Goal: Information Seeking & Learning: Find contact information

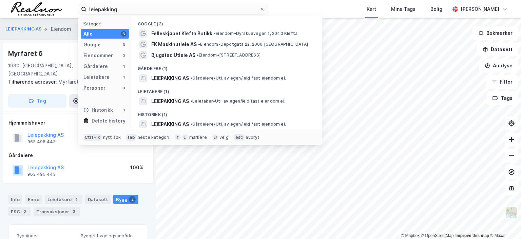
drag, startPoint x: 0, startPoint y: 0, endPoint x: 44, endPoint y: 8, distance: 45.1
click at [44, 8] on div "leiepakking Kategori Alle 6 Google 3 Eiendommer 0 Gårdeiere 1 Leietakere 1 Pers…" at bounding box center [260, 9] width 521 height 18
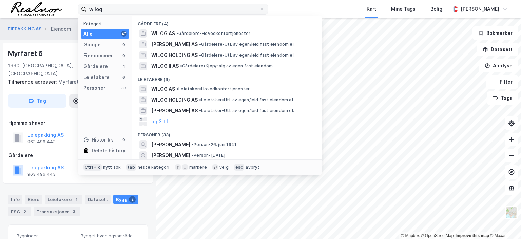
drag, startPoint x: 107, startPoint y: 8, endPoint x: 102, endPoint y: 8, distance: 5.4
click at [102, 8] on input "wilog" at bounding box center [172, 9] width 173 height 10
drag, startPoint x: 110, startPoint y: 8, endPoint x: 79, endPoint y: 8, distance: 30.2
click at [79, 8] on label "wilog" at bounding box center [173, 9] width 190 height 11
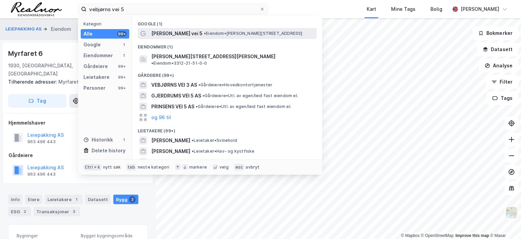
click at [195, 29] on div "[PERSON_NAME] vei 5 • Eiendom • [STREET_ADDRESS]" at bounding box center [233, 33] width 164 height 8
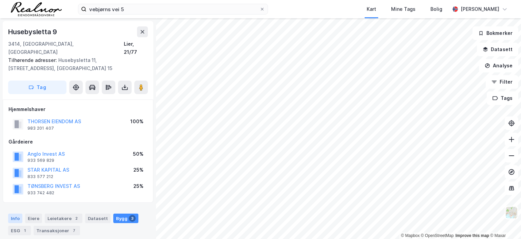
click at [15, 214] on div "Info" at bounding box center [15, 218] width 14 height 9
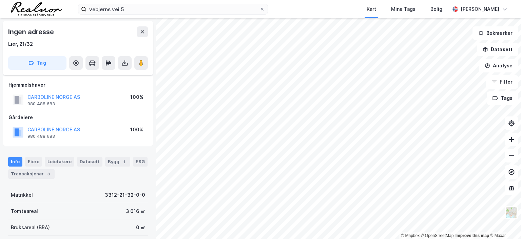
scroll to position [102, 0]
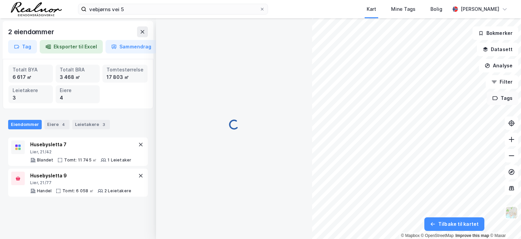
scroll to position [102, 0]
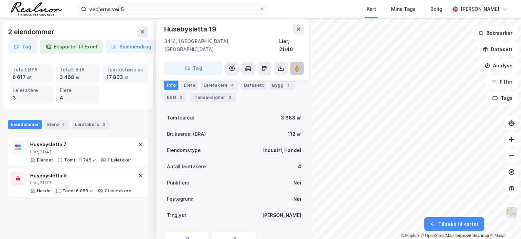
click at [297, 65] on image at bounding box center [297, 68] width 4 height 7
click at [299, 28] on icon at bounding box center [298, 28] width 5 height 5
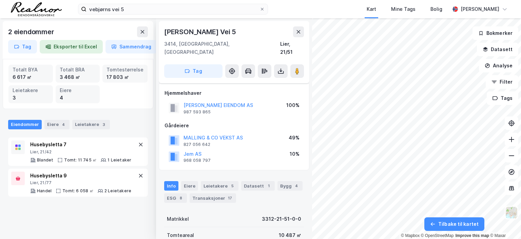
scroll to position [102, 0]
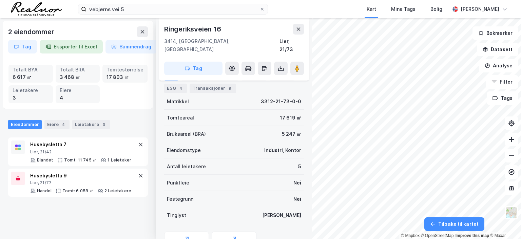
scroll to position [102, 0]
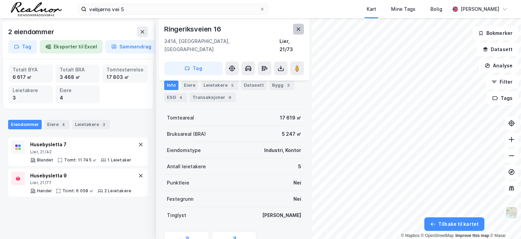
click at [299, 30] on icon at bounding box center [299, 28] width 4 height 3
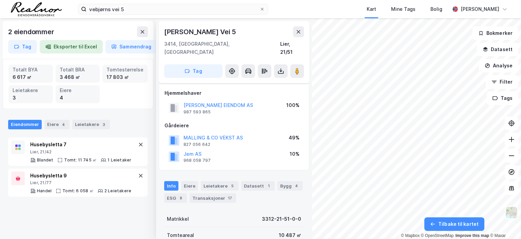
scroll to position [102, 0]
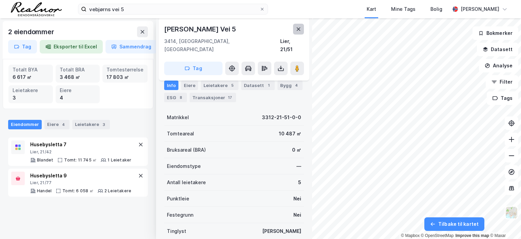
click at [298, 29] on icon at bounding box center [299, 28] width 4 height 3
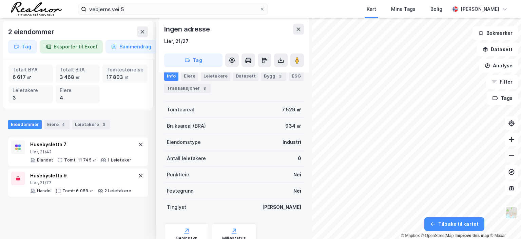
scroll to position [102, 0]
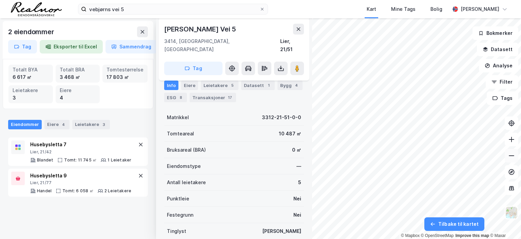
scroll to position [102, 0]
click at [300, 28] on icon at bounding box center [299, 28] width 4 height 3
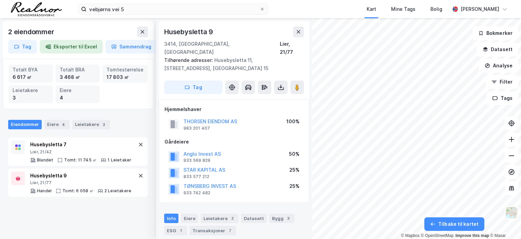
scroll to position [102, 0]
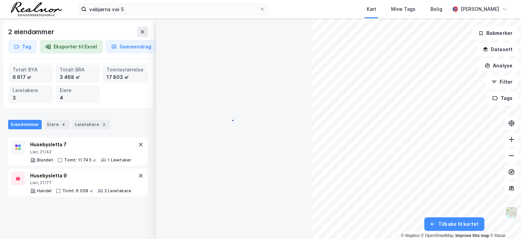
scroll to position [102, 0]
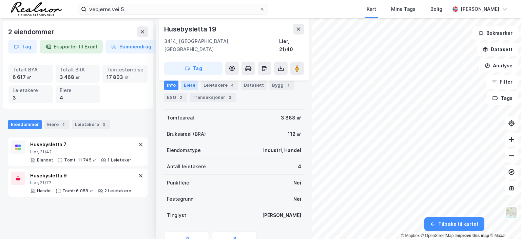
click at [191, 85] on div "Eiere" at bounding box center [189, 85] width 17 height 9
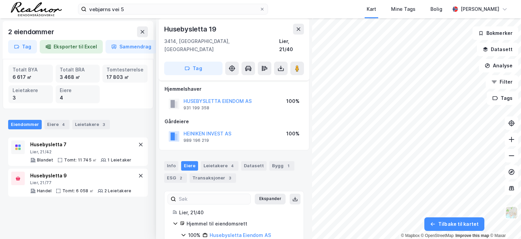
scroll to position [24, 0]
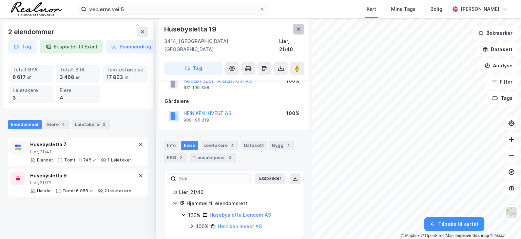
click at [301, 29] on button at bounding box center [298, 29] width 11 height 11
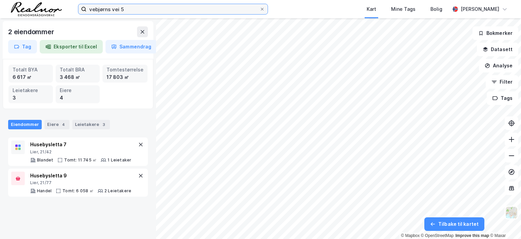
click at [127, 9] on input "vebjørns vei 5" at bounding box center [172, 9] width 173 height 10
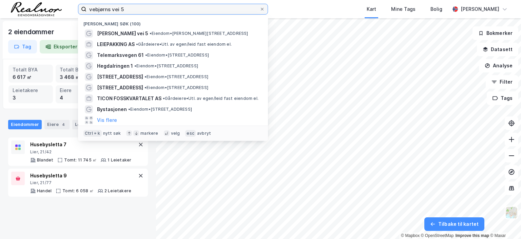
drag, startPoint x: 128, startPoint y: 9, endPoint x: 68, endPoint y: 5, distance: 59.8
click at [68, 5] on div "vebjørns vei 5 Nylige søk (100) [PERSON_NAME] vei 5 • Eiendom • [STREET_ADDRESS…" at bounding box center [260, 9] width 521 height 18
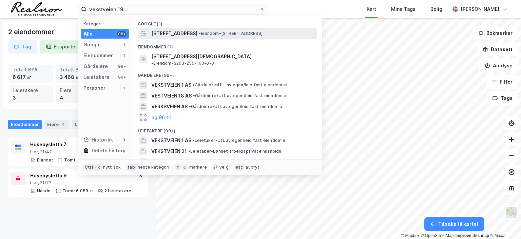
click at [220, 33] on span "• Eiendom • [STREET_ADDRESS]" at bounding box center [231, 33] width 64 height 5
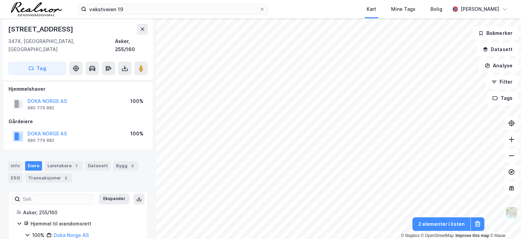
scroll to position [33, 0]
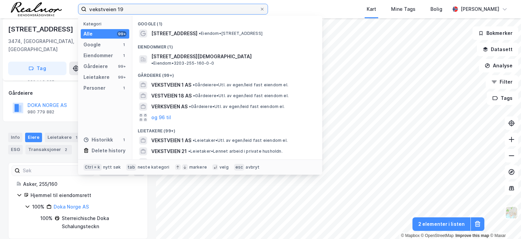
drag, startPoint x: 132, startPoint y: 8, endPoint x: 27, endPoint y: 9, distance: 104.4
click at [27, 9] on div "vekstveien 19 Kategori Alle 99+ Google 1 Eiendommer 1 Gårdeiere 99+ Leietakere …" at bounding box center [260, 9] width 521 height 18
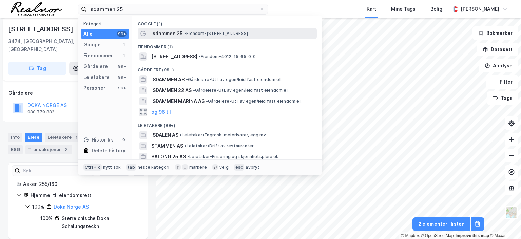
click at [198, 32] on span "• Eiendom • [STREET_ADDRESS]" at bounding box center [216, 33] width 64 height 5
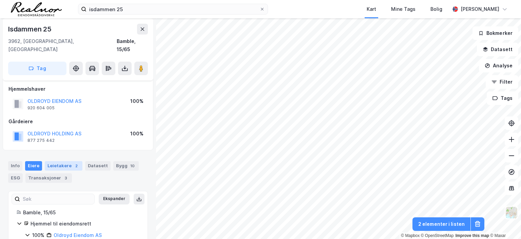
scroll to position [24, 0]
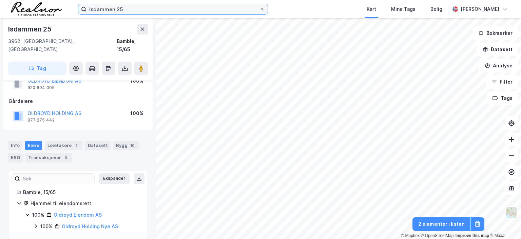
click at [127, 11] on input "isdammen 25" at bounding box center [172, 9] width 173 height 10
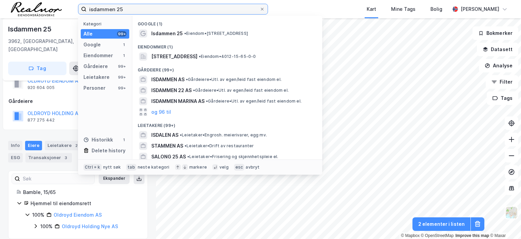
drag, startPoint x: 127, startPoint y: 9, endPoint x: 60, endPoint y: 4, distance: 67.7
click at [60, 4] on div "isdammen 25 Kategori Alle 99+ Google 1 Eiendommer 1 Gårdeiere 99+ Leietakere 99…" at bounding box center [260, 9] width 521 height 18
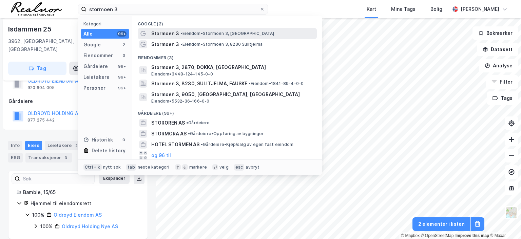
click at [207, 33] on span "• Eiendom • Stormoen 3, 9050 [GEOGRAPHIC_DATA]" at bounding box center [227, 33] width 94 height 5
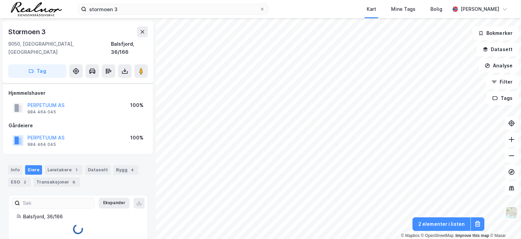
scroll to position [4, 0]
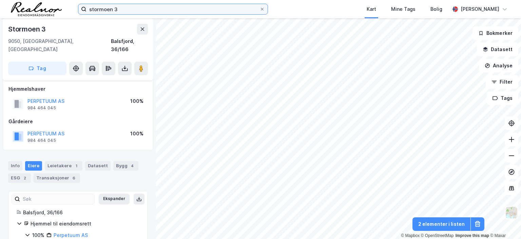
drag, startPoint x: 148, startPoint y: 9, endPoint x: 141, endPoint y: 8, distance: 6.9
click at [147, 9] on input "stormoen 3" at bounding box center [172, 9] width 173 height 10
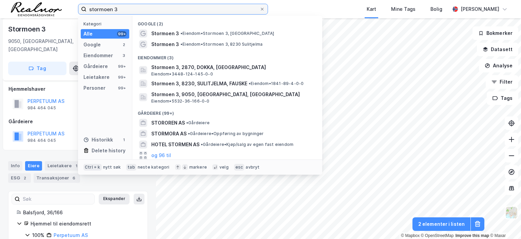
drag, startPoint x: 132, startPoint y: 8, endPoint x: 34, endPoint y: 8, distance: 98.3
click at [34, 8] on div "stormoen 3 Kategori Alle 99+ Google 2 Eiendommer 3 Gårdeiere 99+ Leietakere 99+…" at bounding box center [260, 9] width 521 height 18
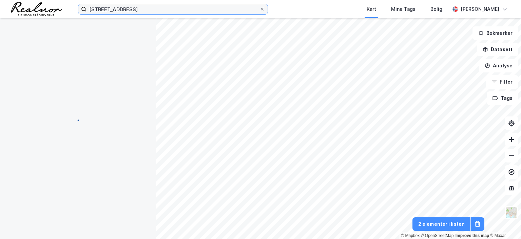
click at [172, 7] on input "[STREET_ADDRESS]" at bounding box center [172, 9] width 173 height 10
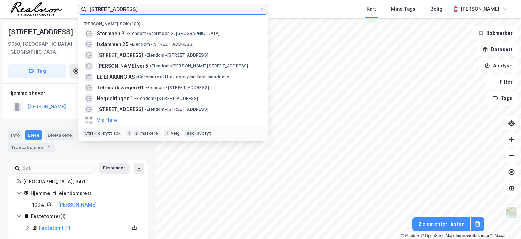
drag, startPoint x: 156, startPoint y: 7, endPoint x: 34, endPoint y: 4, distance: 121.7
click at [34, 4] on div "prestegardsvegen 17 Nylige søk (100) Stormoen 3 • Eiendom • [STREET_ADDRESS] • …" at bounding box center [260, 9] width 521 height 18
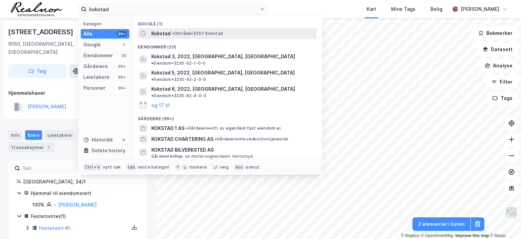
click at [166, 35] on span "Kokstad" at bounding box center [160, 33] width 19 height 8
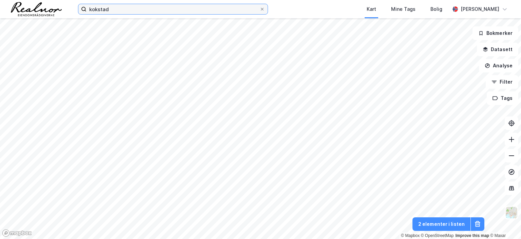
click at [117, 11] on input "kokstad" at bounding box center [172, 9] width 173 height 10
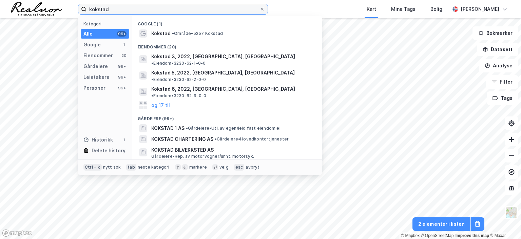
drag, startPoint x: 117, startPoint y: 10, endPoint x: 73, endPoint y: 5, distance: 44.4
click at [73, 5] on div "kokstad Kategori Alle 99+ Google 1 Eiendommer 20 Gårdeiere 99+ Leietakere 99+ P…" at bounding box center [260, 9] width 521 height 18
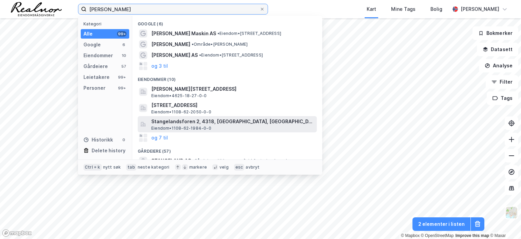
scroll to position [34, 0]
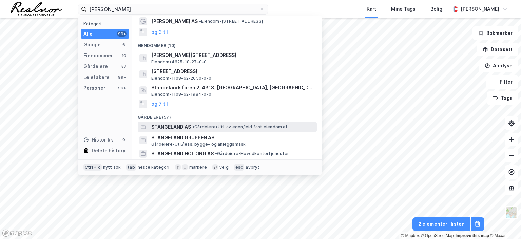
click at [185, 125] on span "STANGELAND AS" at bounding box center [171, 127] width 40 height 8
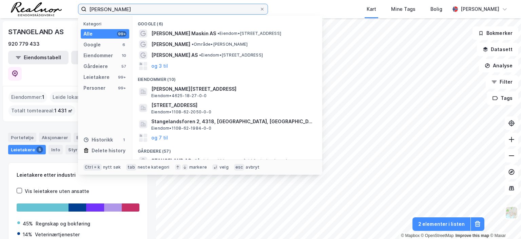
click at [132, 13] on input "[PERSON_NAME]" at bounding box center [172, 9] width 173 height 10
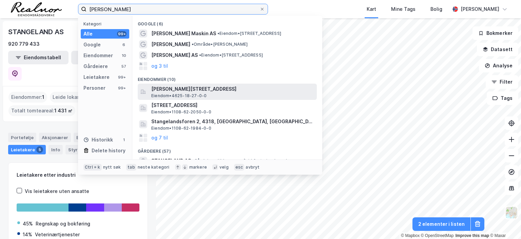
scroll to position [68, 0]
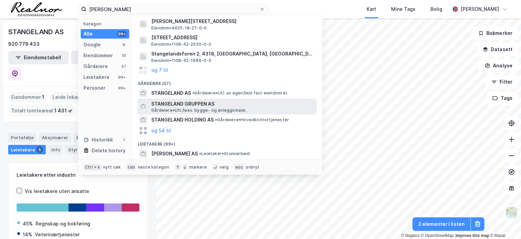
click at [195, 104] on span "STANGELAND GRUPPEN AS" at bounding box center [232, 104] width 163 height 8
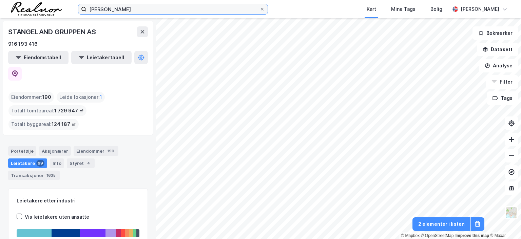
click at [135, 8] on input "[PERSON_NAME]" at bounding box center [172, 9] width 173 height 10
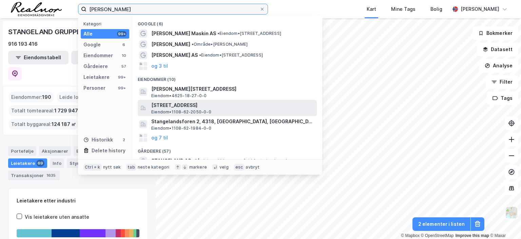
scroll to position [34, 0]
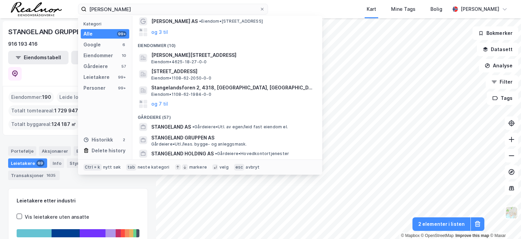
click at [146, 218] on div "STANGELAND GRUPPEN AS 916 193 416 Eiendomstabell Leietakertabell Eiendommer : 1…" at bounding box center [78, 128] width 156 height 221
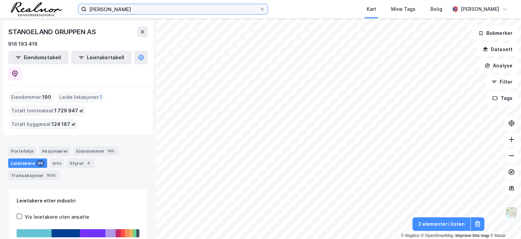
click at [134, 11] on input "[PERSON_NAME]" at bounding box center [172, 9] width 173 height 10
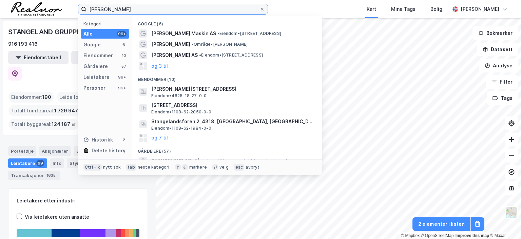
drag, startPoint x: 129, startPoint y: 9, endPoint x: 63, endPoint y: 8, distance: 66.1
click at [63, 8] on div "stangeland Kategori Alle 99+ Google 6 Eiendommer 10 Gårdeiere 57 Leietakere 99+…" at bounding box center [260, 9] width 521 height 18
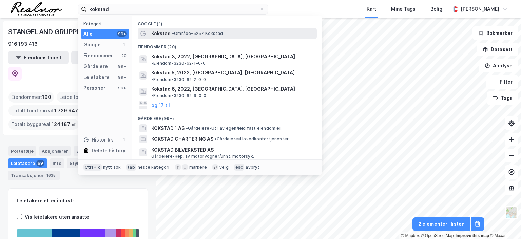
click at [201, 33] on span "• Område • 5257 [GEOGRAPHIC_DATA]" at bounding box center [197, 33] width 51 height 5
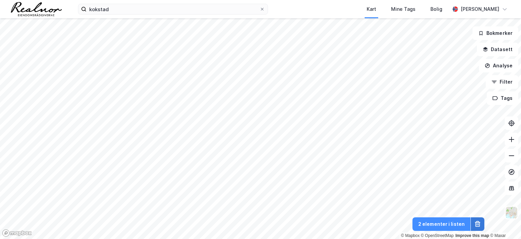
click at [478, 223] on icon at bounding box center [478, 224] width 1 height 2
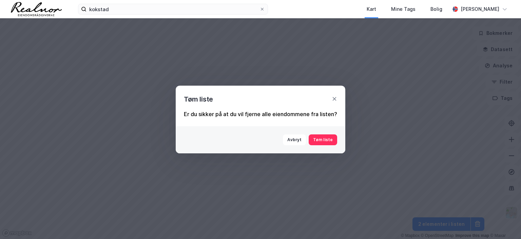
click at [477, 222] on div "Tøm liste Er du sikker på at du vil fjerne alle eiendommene fra listen? Avbryt …" at bounding box center [260, 119] width 521 height 239
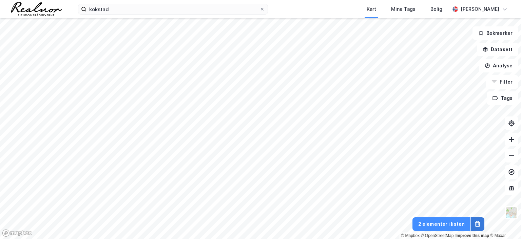
click at [477, 222] on icon at bounding box center [477, 224] width 7 height 7
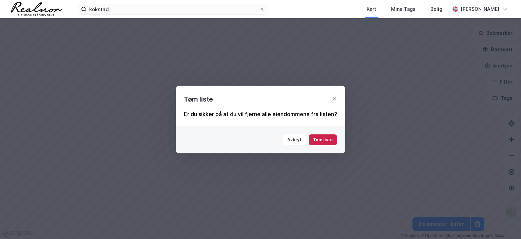
click at [328, 141] on button "Tøm liste" at bounding box center [323, 140] width 28 height 11
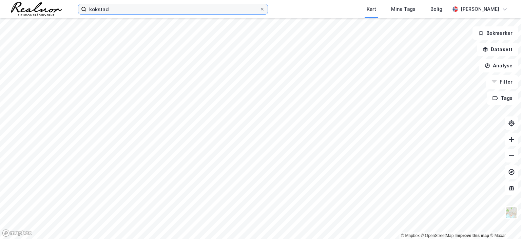
click at [117, 9] on input "kokstad" at bounding box center [172, 9] width 173 height 10
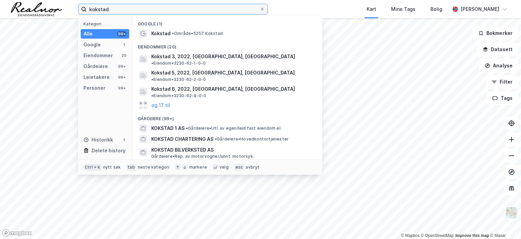
drag, startPoint x: 117, startPoint y: 9, endPoint x: 47, endPoint y: 13, distance: 70.6
click at [47, 13] on div "kokstad Kategori Alle 99+ Google 1 Eiendommer 20 Gårdeiere 99+ Leietakere 99+ P…" at bounding box center [260, 9] width 521 height 18
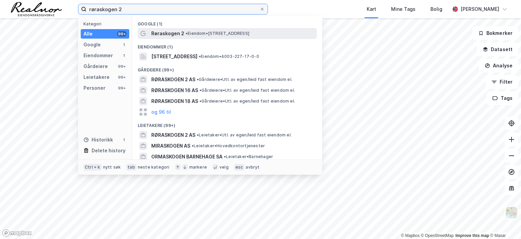
type input "røraskogen 2"
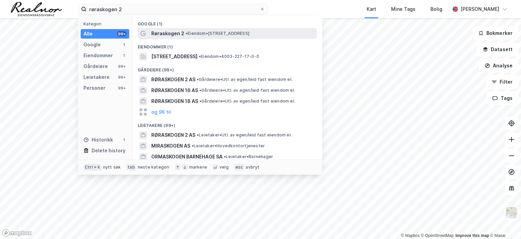
click at [173, 33] on span "Røraskogen 2" at bounding box center [167, 33] width 33 height 8
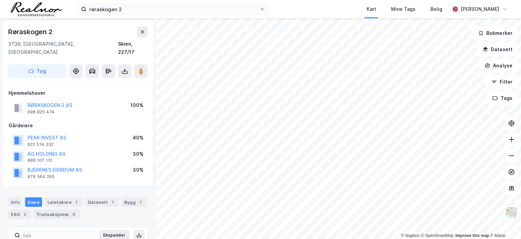
scroll to position [4, 0]
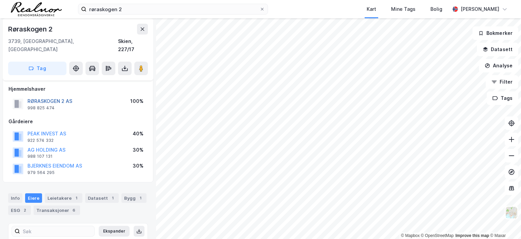
click at [0, 0] on button "RØRASKOGEN 2 AS" at bounding box center [0, 0] width 0 height 0
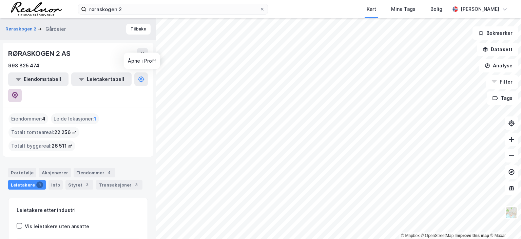
click at [18, 92] on icon at bounding box center [15, 95] width 6 height 7
